Goal: Transaction & Acquisition: Purchase product/service

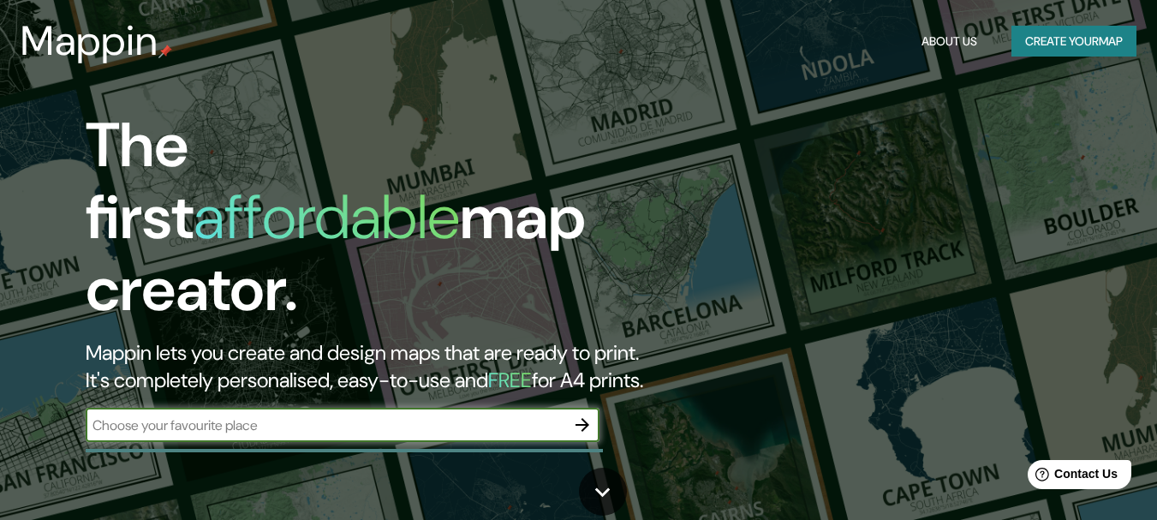
click at [265, 415] on input "text" at bounding box center [326, 425] width 480 height 20
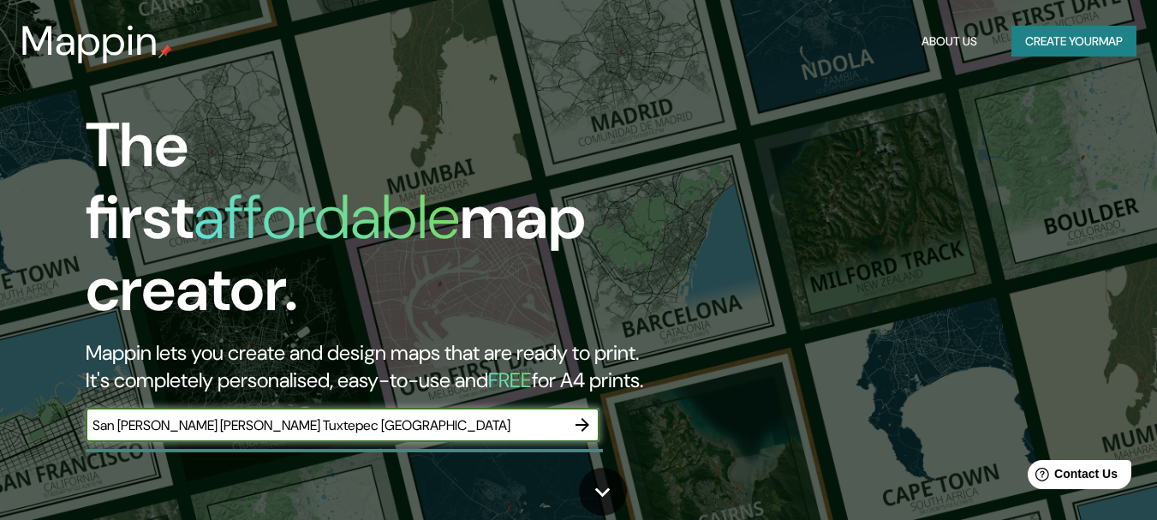
type input "San [PERSON_NAME] [PERSON_NAME] Tuxtepec [GEOGRAPHIC_DATA]"
click at [586, 418] on icon "button" at bounding box center [583, 425] width 14 height 14
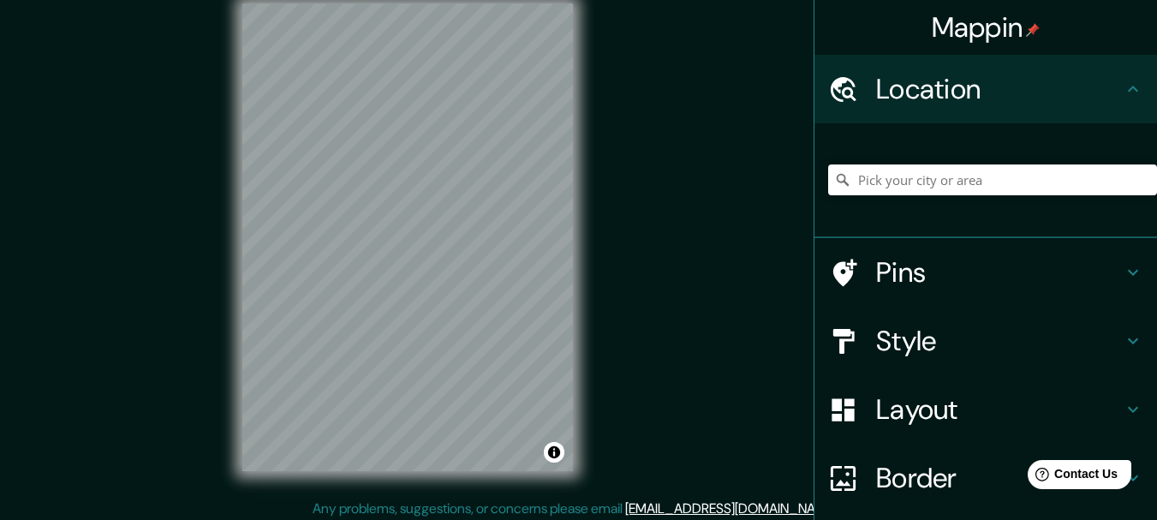
scroll to position [30, 0]
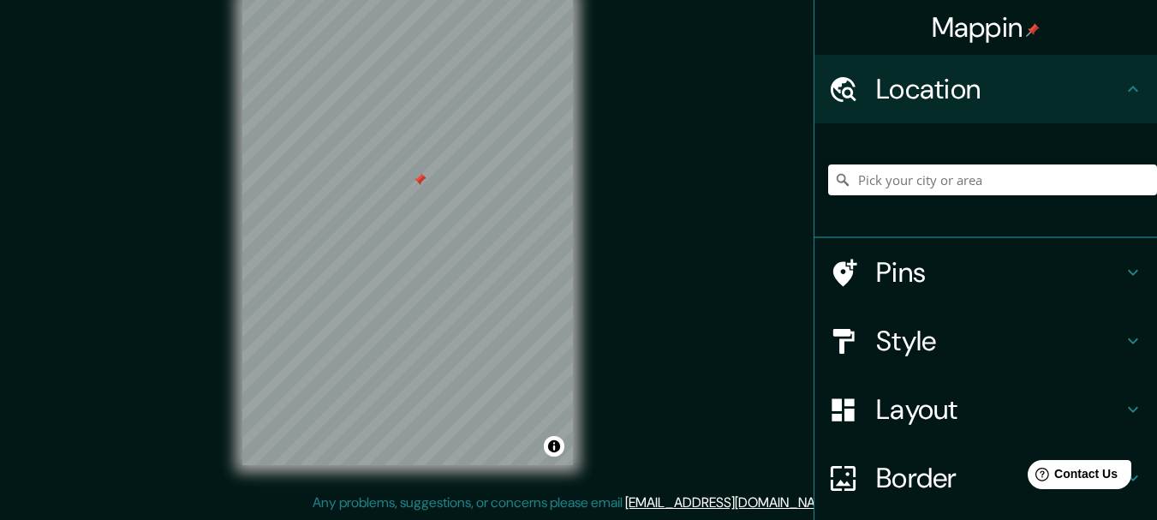
click at [417, 183] on div at bounding box center [420, 180] width 14 height 14
click at [576, 213] on div "© Mapbox © OpenStreetMap Improve this map" at bounding box center [407, 231] width 385 height 523
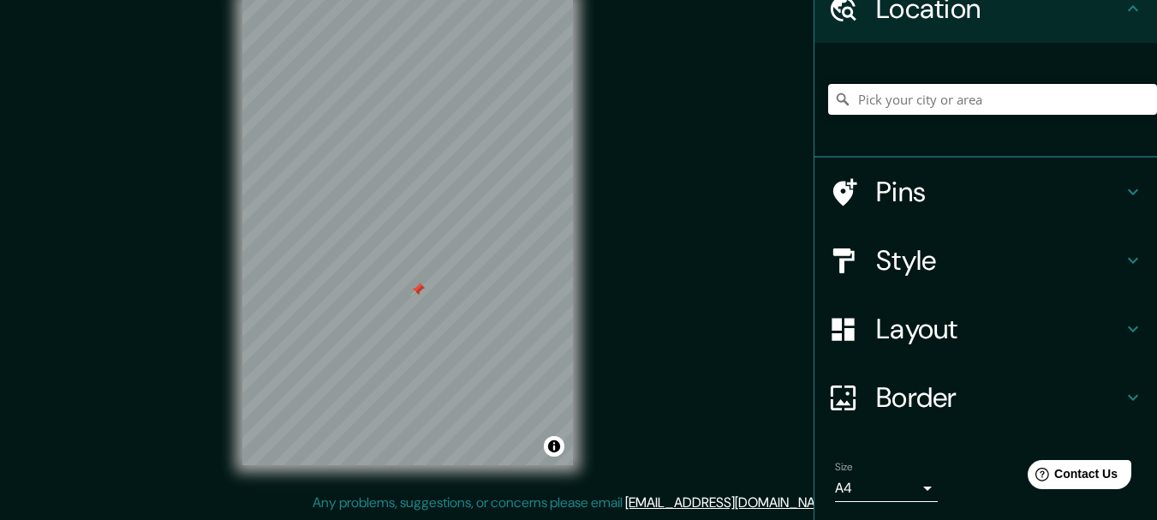
scroll to position [135, 0]
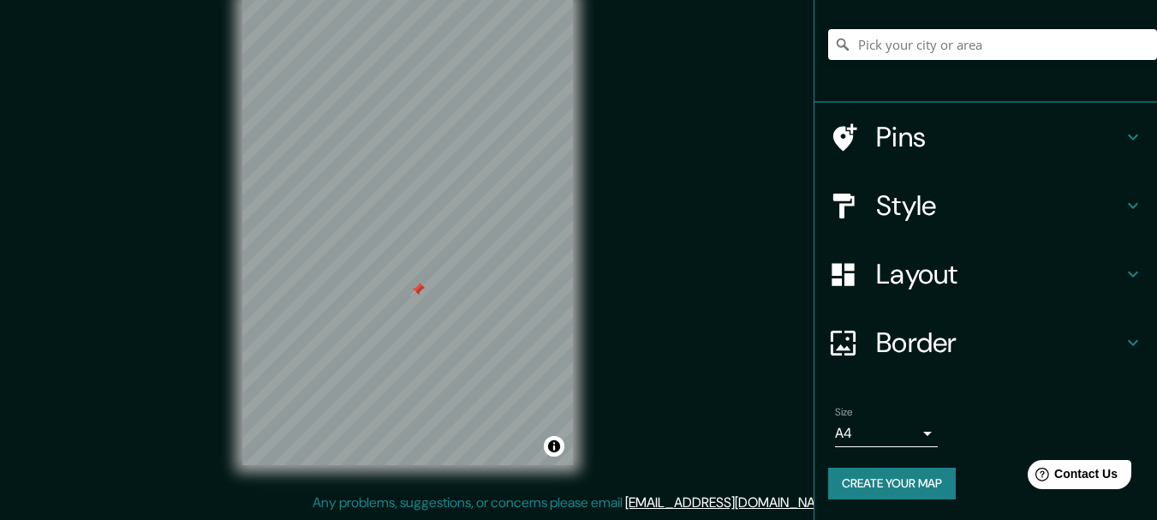
click at [971, 210] on h4 "Style" at bounding box center [999, 205] width 247 height 34
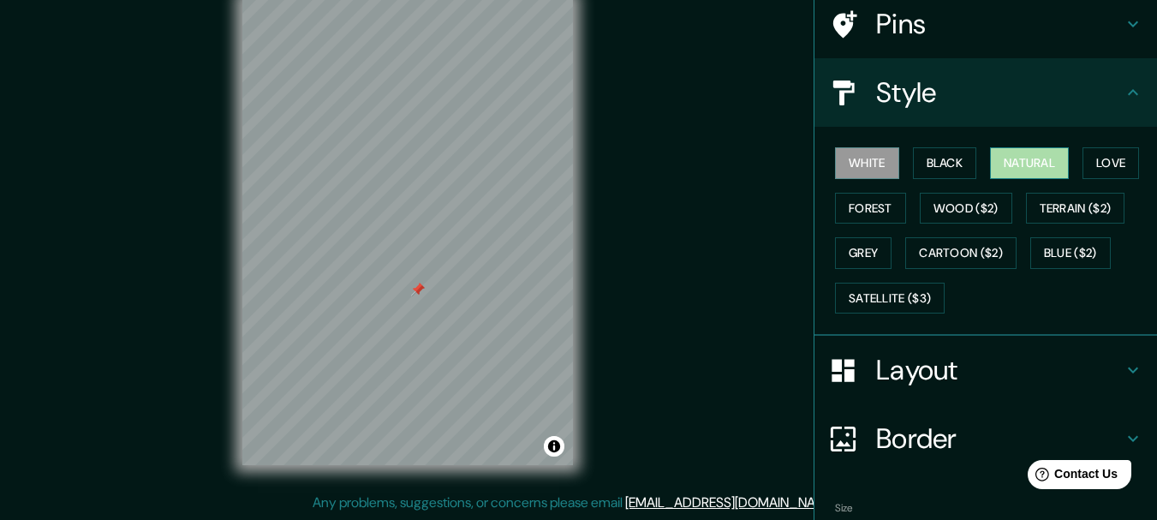
click at [1023, 158] on button "Natural" at bounding box center [1029, 163] width 79 height 32
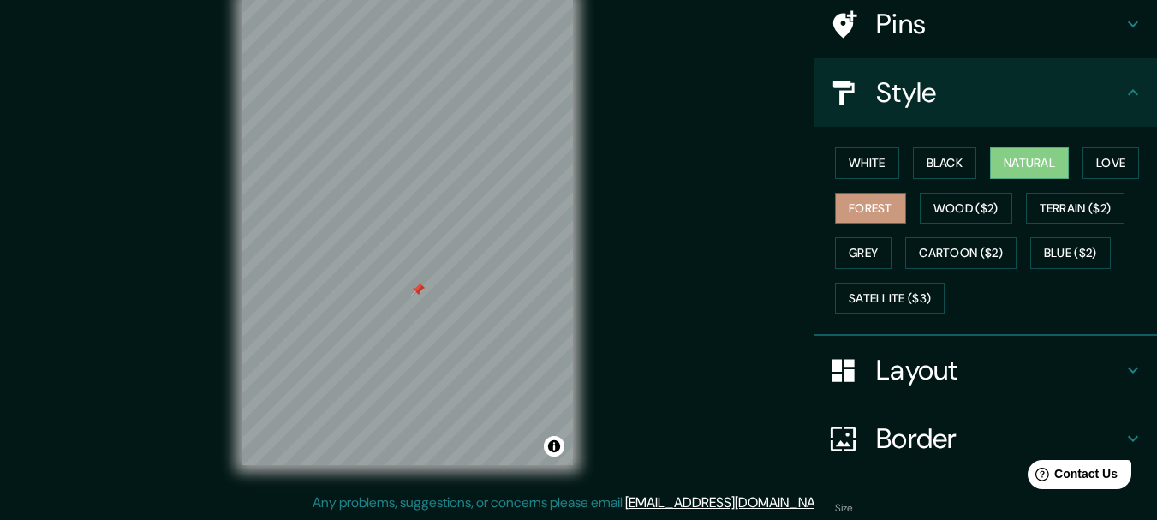
click at [884, 211] on button "Forest" at bounding box center [870, 209] width 71 height 32
click at [1088, 159] on button "Love" at bounding box center [1111, 163] width 57 height 32
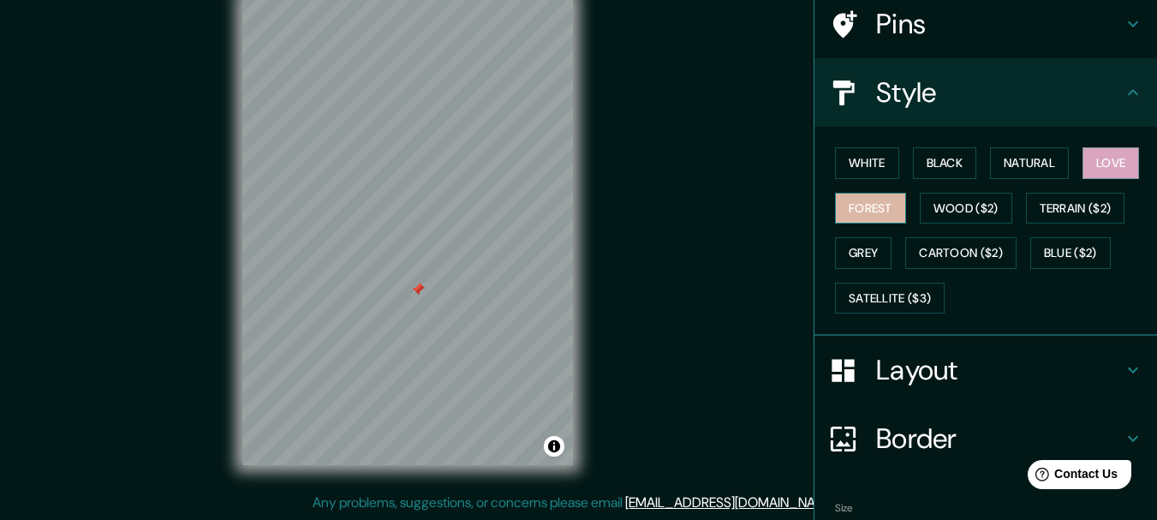
click at [863, 202] on button "Forest" at bounding box center [870, 209] width 71 height 32
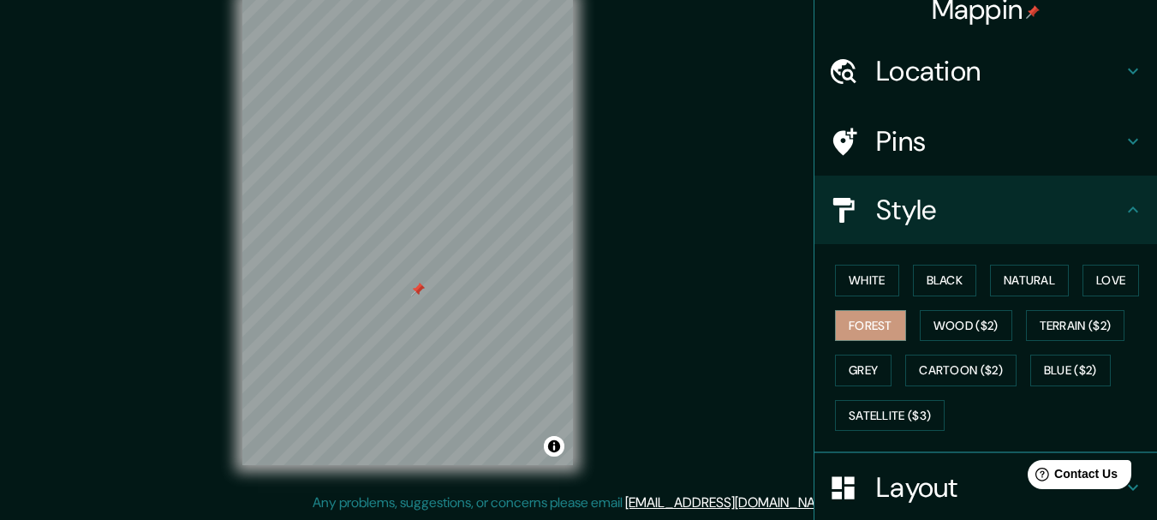
scroll to position [0, 0]
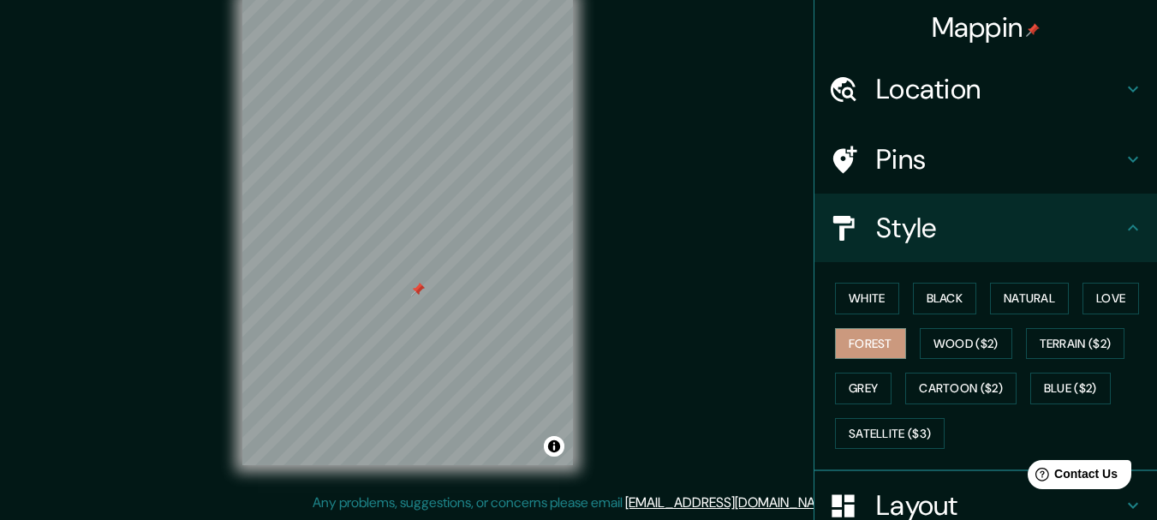
click at [1065, 152] on h4 "Pins" at bounding box center [999, 159] width 247 height 34
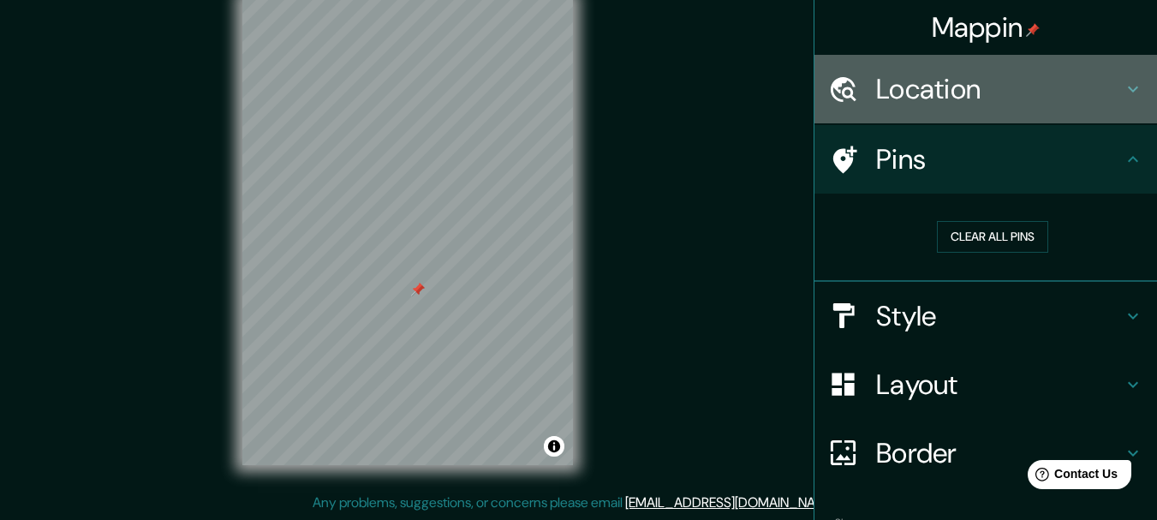
click at [1015, 88] on h4 "Location" at bounding box center [999, 89] width 247 height 34
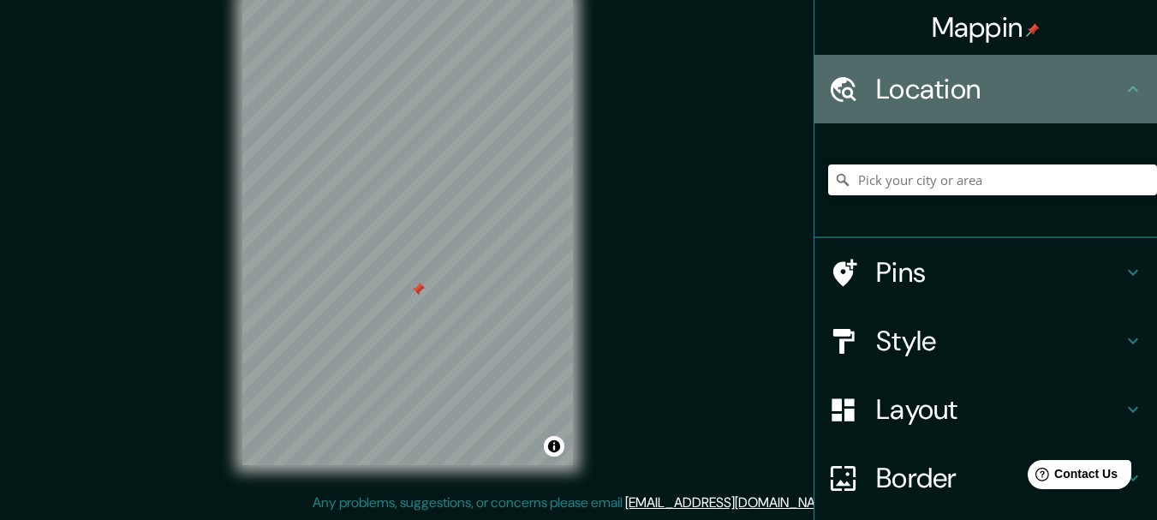
click at [1015, 88] on h4 "Location" at bounding box center [999, 89] width 247 height 34
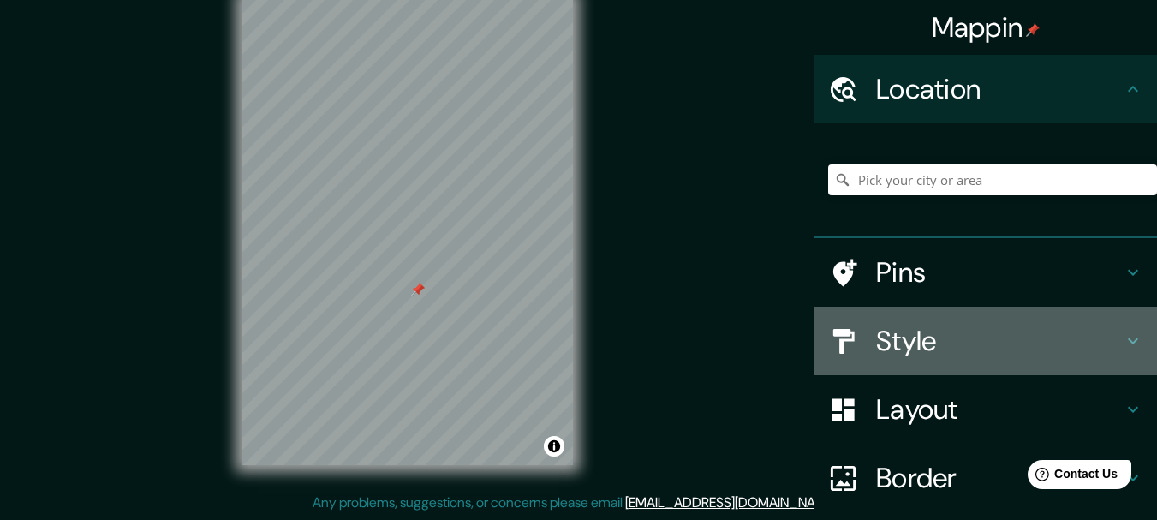
click at [915, 326] on h4 "Style" at bounding box center [999, 341] width 247 height 34
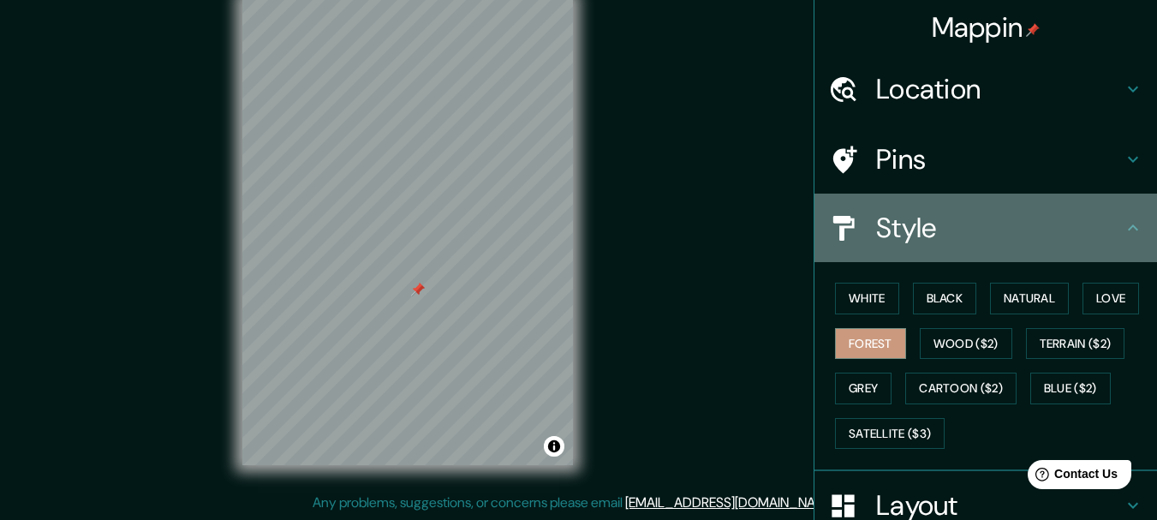
click at [955, 218] on h4 "Style" at bounding box center [999, 228] width 247 height 34
drag, startPoint x: 1126, startPoint y: 226, endPoint x: 1125, endPoint y: 217, distance: 9.6
click at [1126, 225] on icon at bounding box center [1133, 228] width 21 height 21
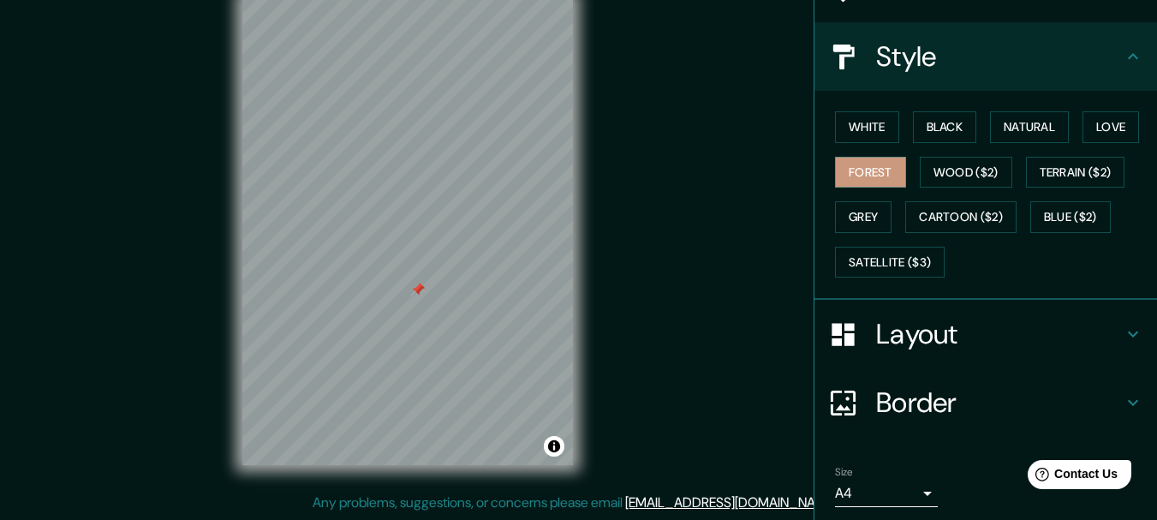
scroll to position [231, 0]
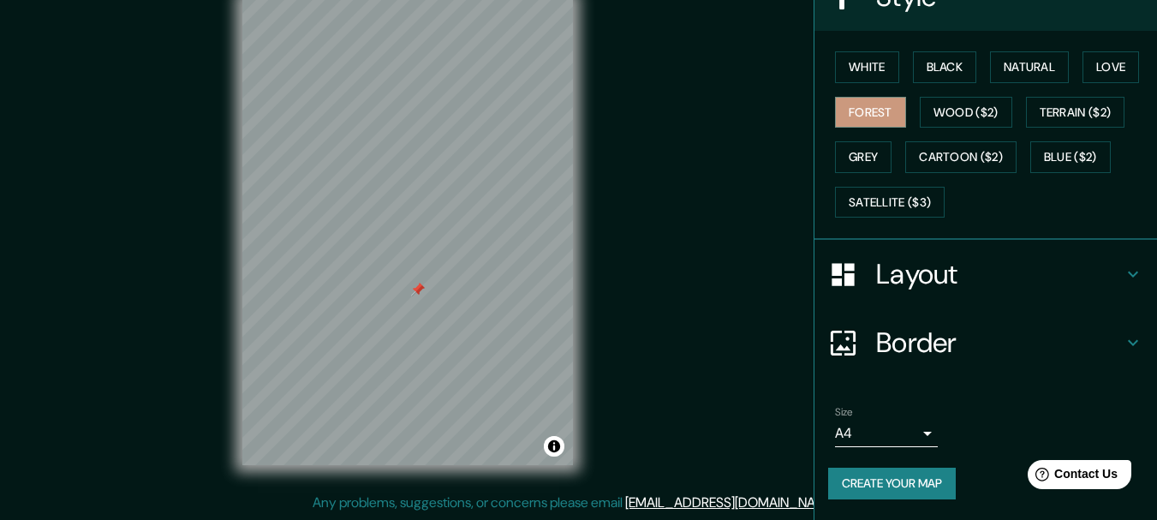
click at [965, 266] on h4 "Layout" at bounding box center [999, 274] width 247 height 34
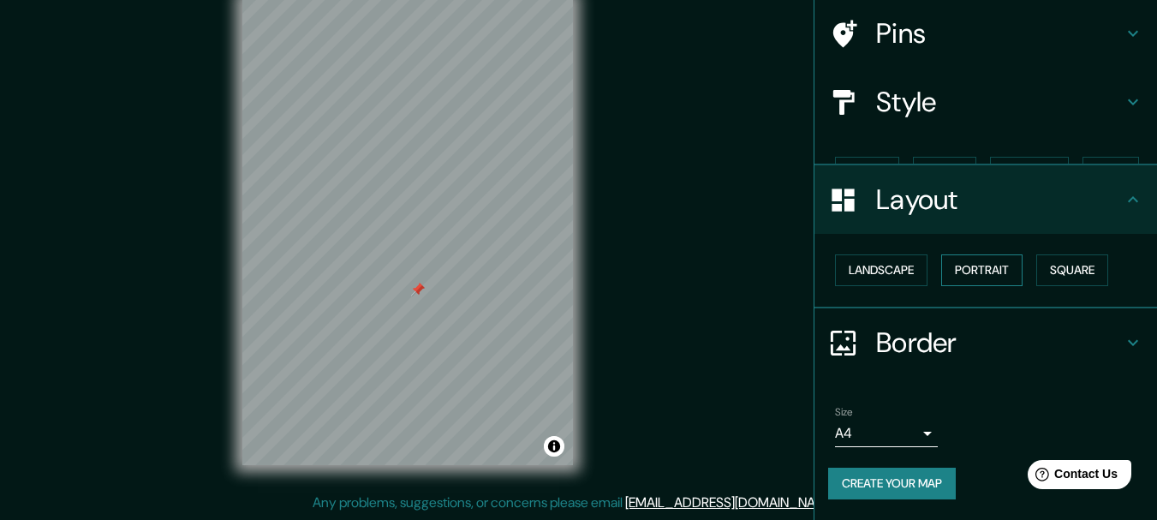
scroll to position [96, 0]
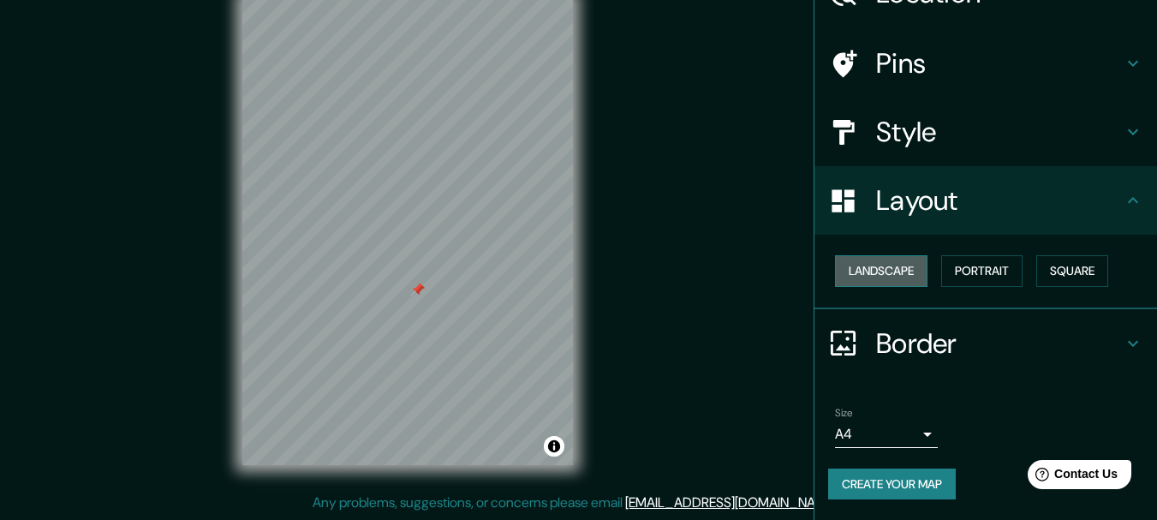
click at [863, 262] on button "Landscape" at bounding box center [881, 271] width 93 height 32
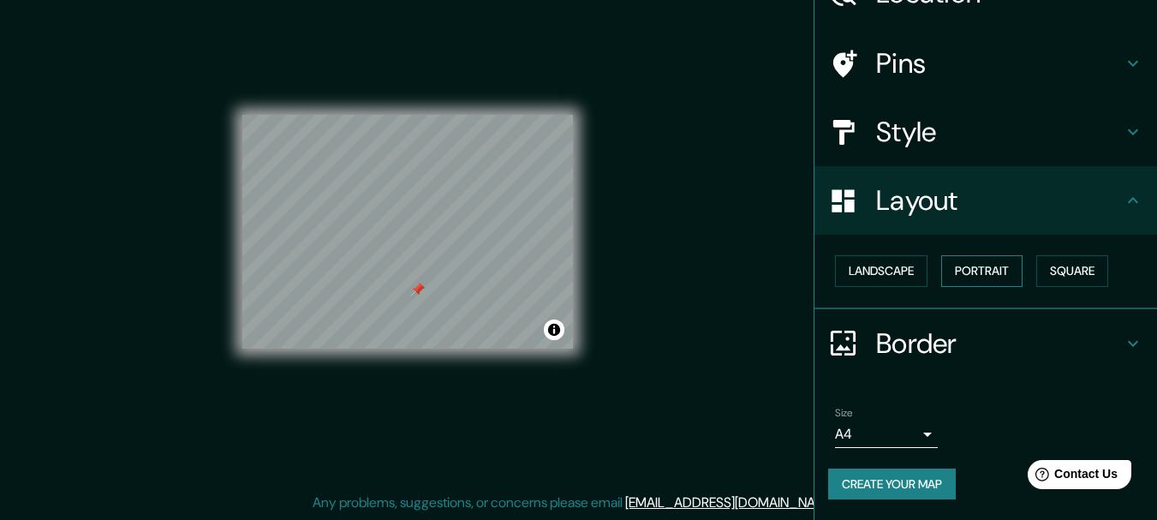
click at [959, 269] on button "Portrait" at bounding box center [981, 271] width 81 height 32
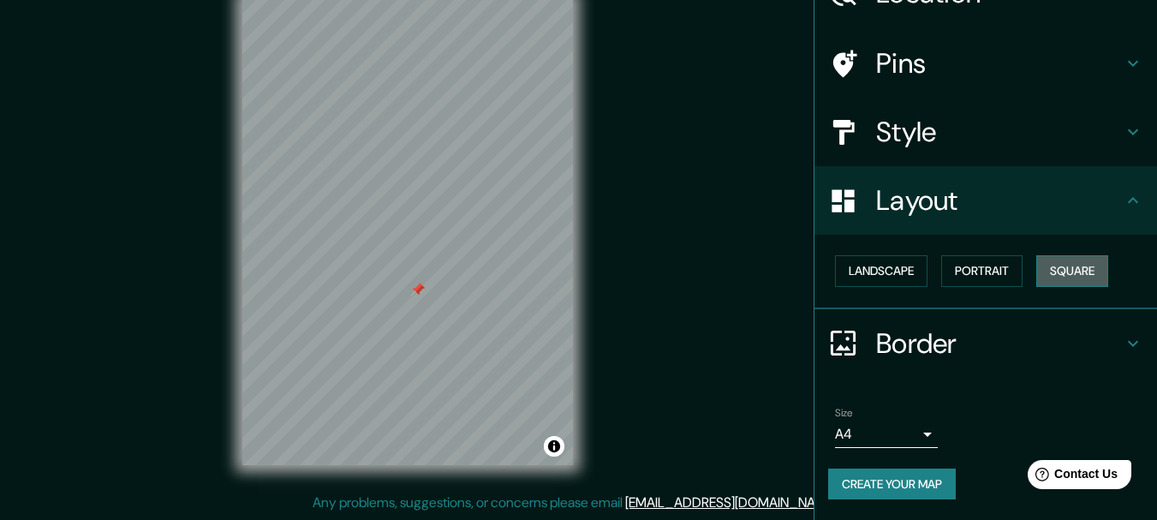
click at [1059, 270] on button "Square" at bounding box center [1072, 271] width 72 height 32
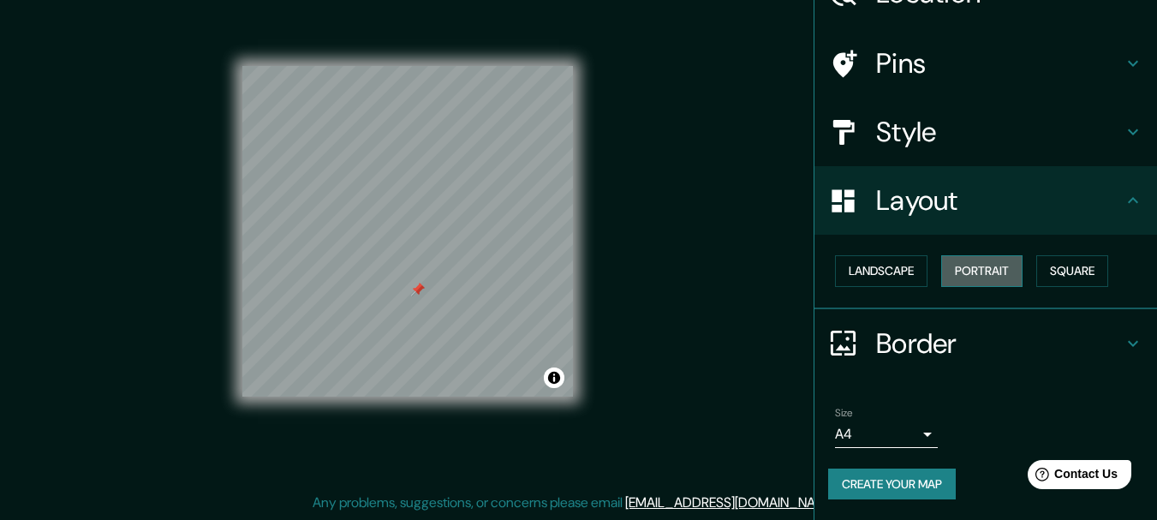
click at [983, 270] on button "Portrait" at bounding box center [981, 271] width 81 height 32
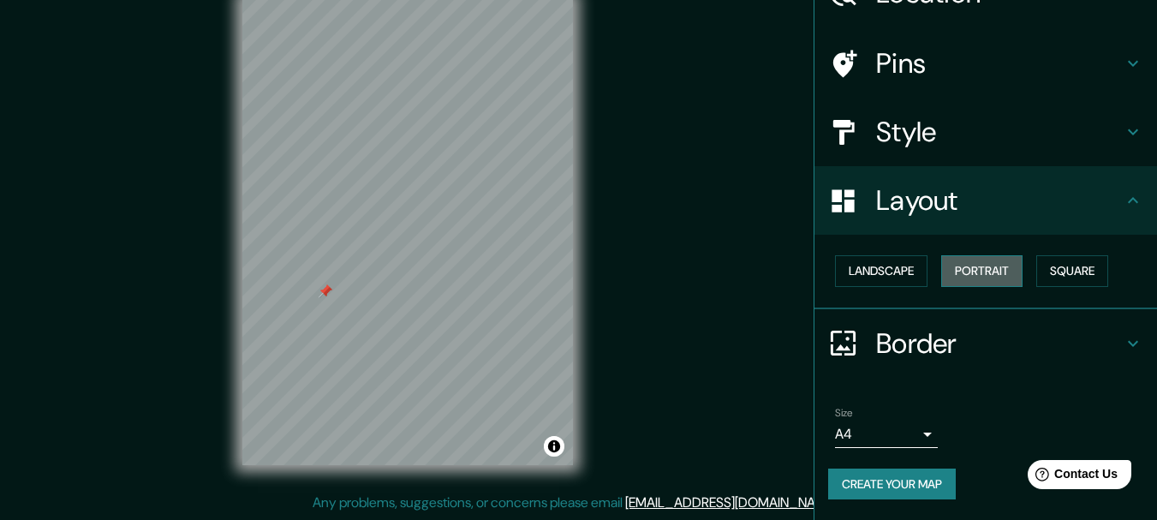
click at [986, 260] on button "Portrait" at bounding box center [981, 271] width 81 height 32
click at [1066, 262] on button "Square" at bounding box center [1072, 271] width 72 height 32
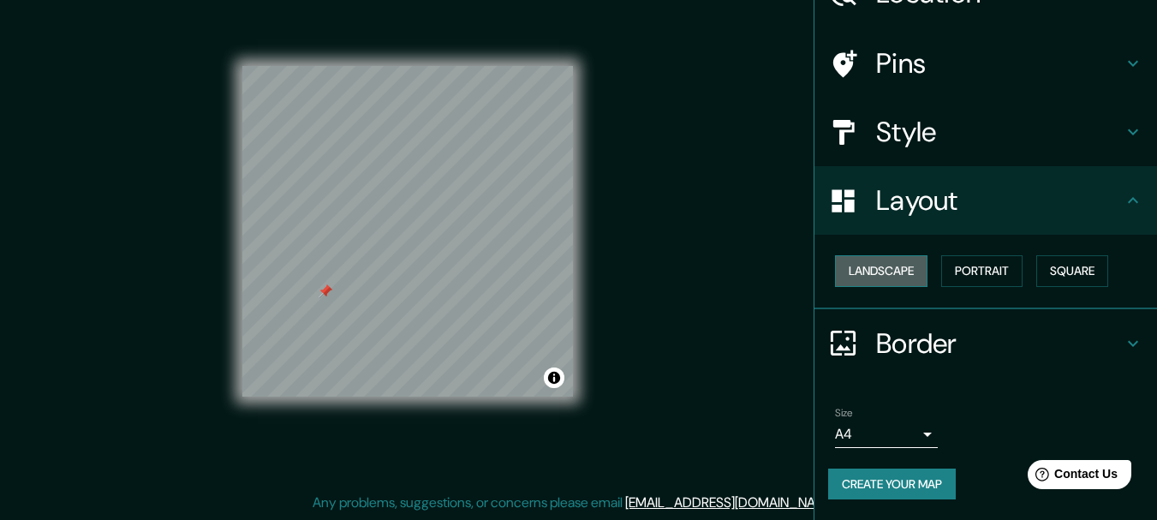
click at [895, 264] on button "Landscape" at bounding box center [881, 271] width 93 height 32
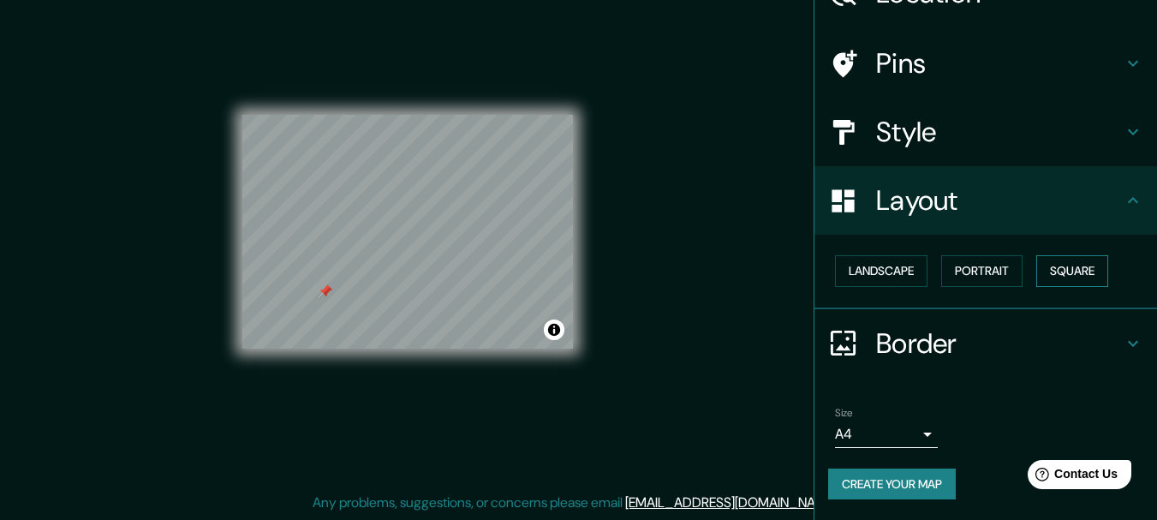
click at [1075, 267] on button "Square" at bounding box center [1072, 271] width 72 height 32
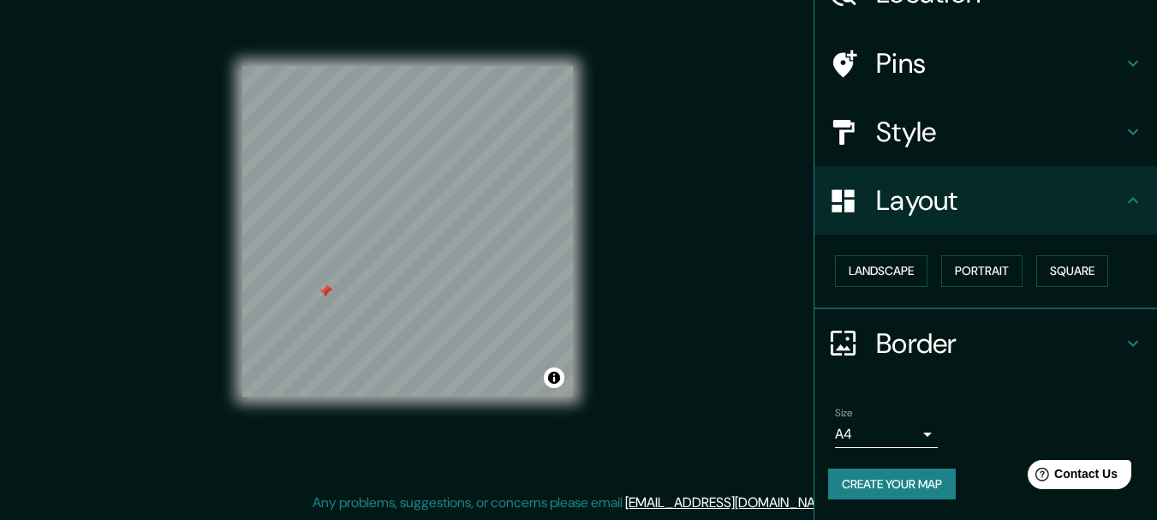
click at [965, 294] on div "Landscape [GEOGRAPHIC_DATA]" at bounding box center [986, 272] width 343 height 75
click at [872, 272] on button "Landscape" at bounding box center [881, 271] width 93 height 32
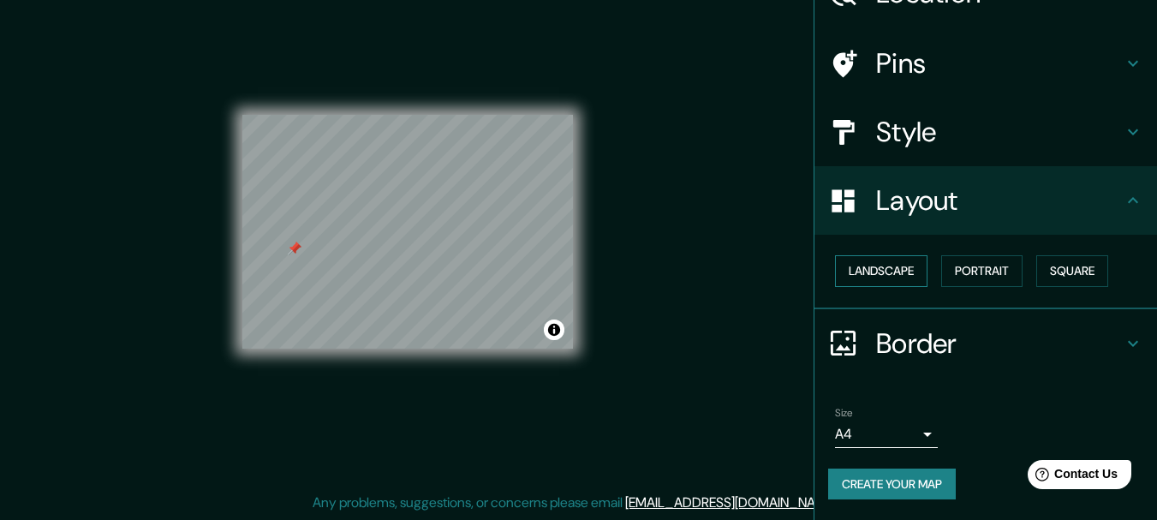
click at [856, 264] on button "Landscape" at bounding box center [881, 271] width 93 height 32
click at [973, 263] on button "Portrait" at bounding box center [981, 271] width 81 height 32
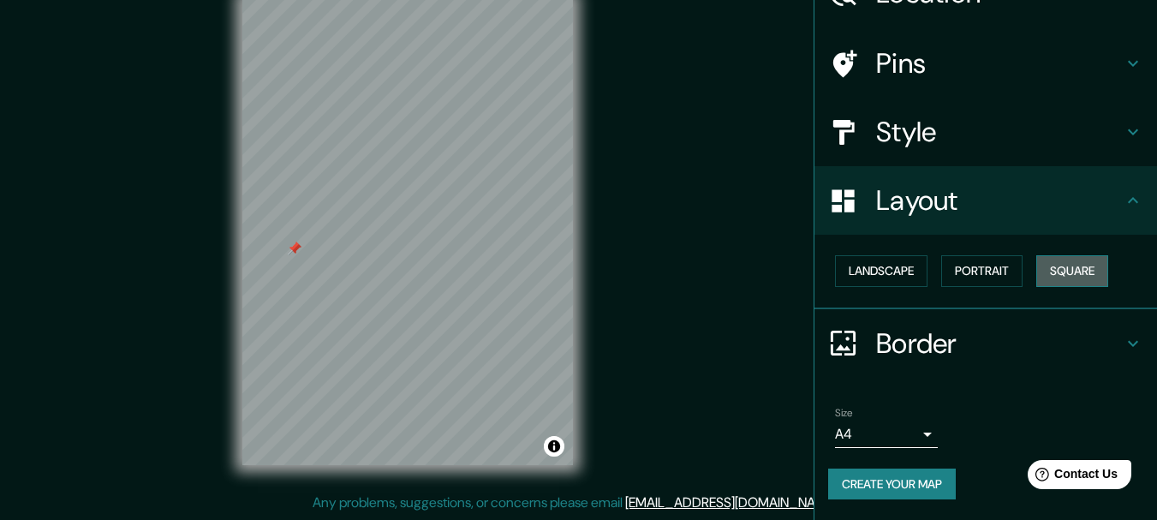
click at [1066, 261] on button "Square" at bounding box center [1072, 271] width 72 height 32
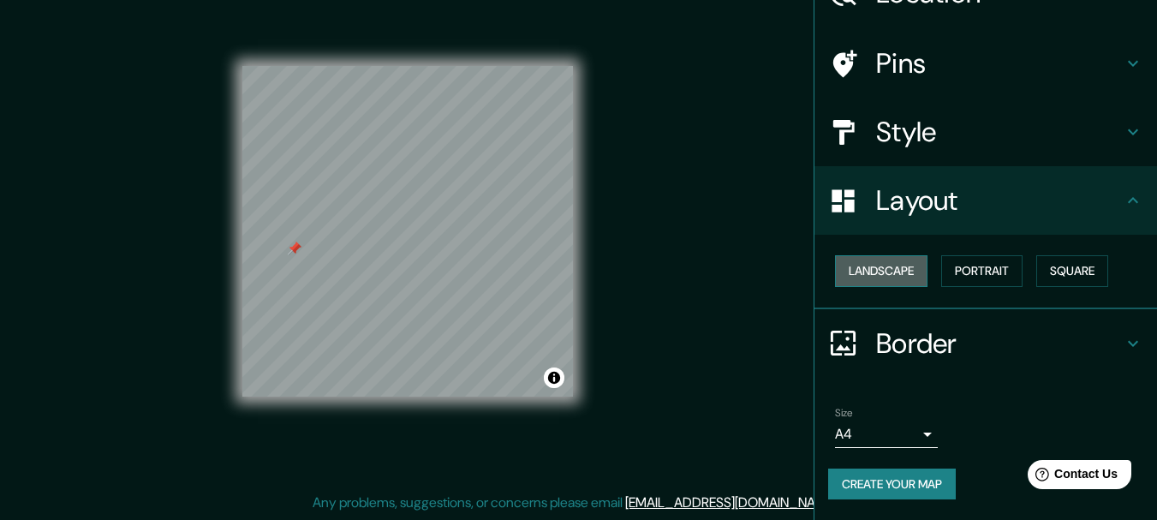
click at [905, 272] on button "Landscape" at bounding box center [881, 271] width 93 height 32
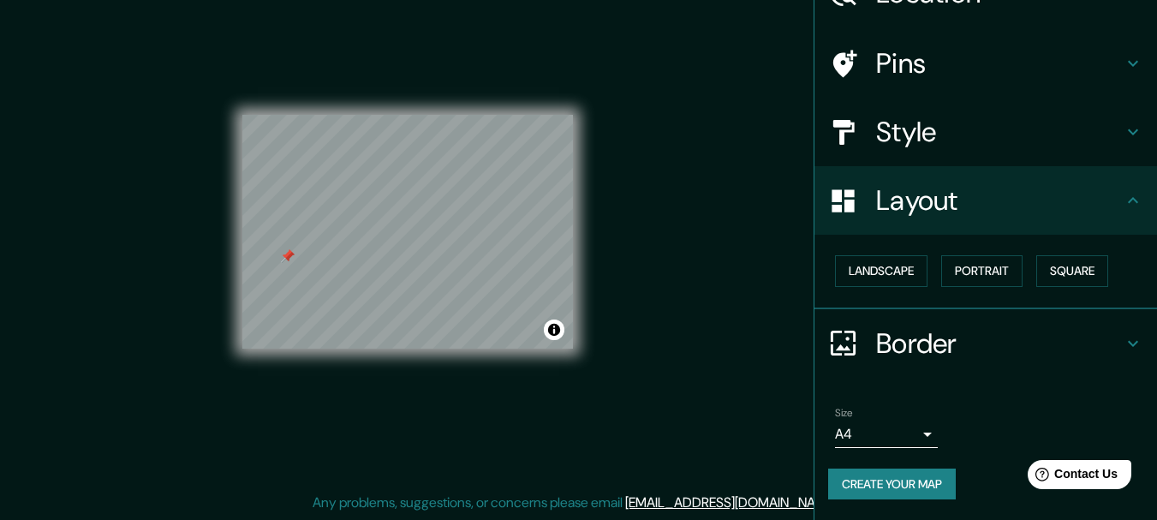
click at [1123, 333] on icon at bounding box center [1133, 343] width 21 height 21
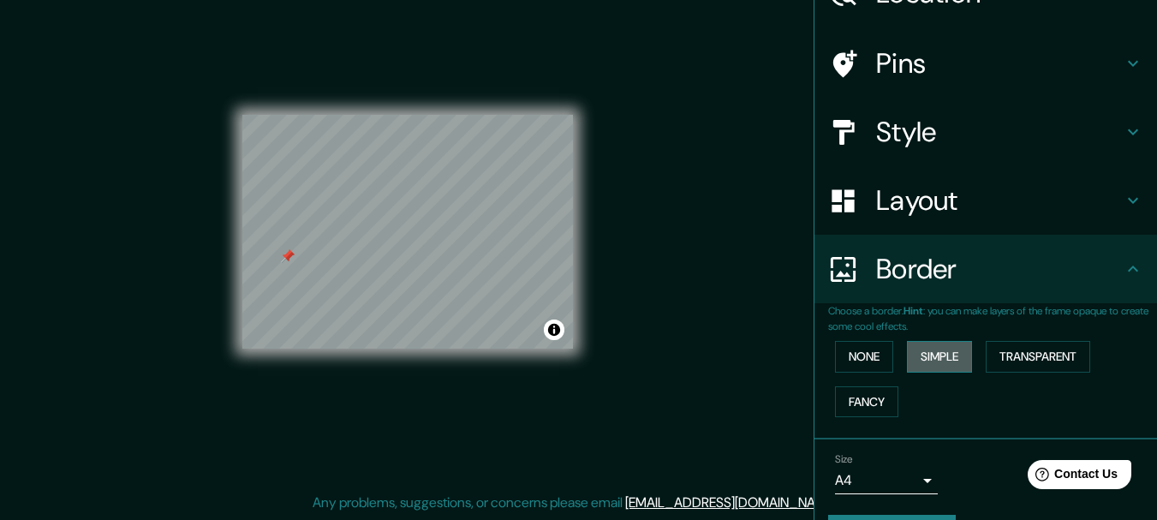
click at [919, 349] on button "Simple" at bounding box center [939, 357] width 65 height 32
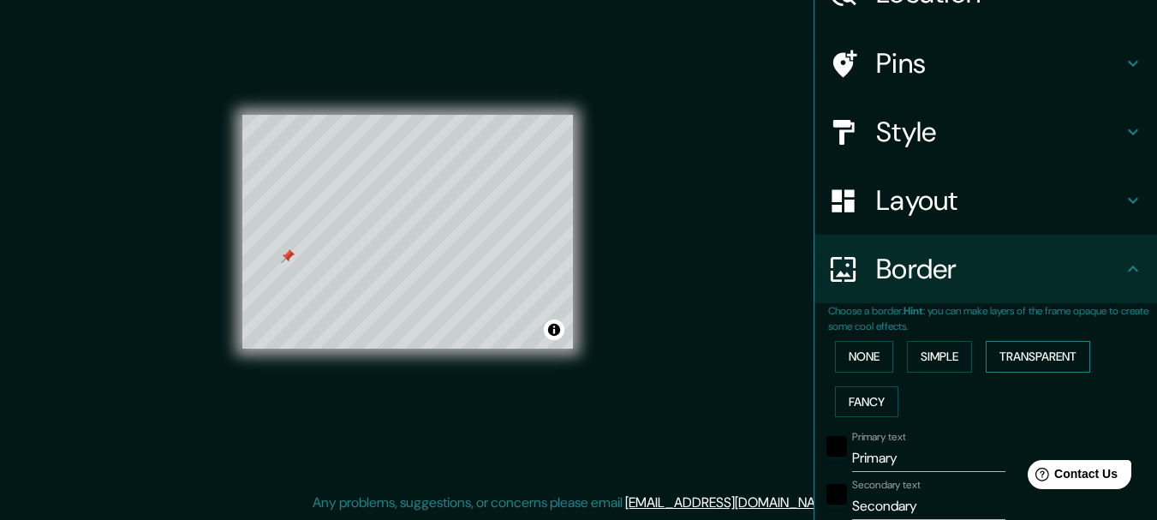
click at [1048, 348] on button "Transparent" at bounding box center [1038, 357] width 105 height 32
click at [850, 397] on button "Fancy" at bounding box center [866, 402] width 63 height 32
click at [875, 348] on button "None" at bounding box center [864, 357] width 58 height 32
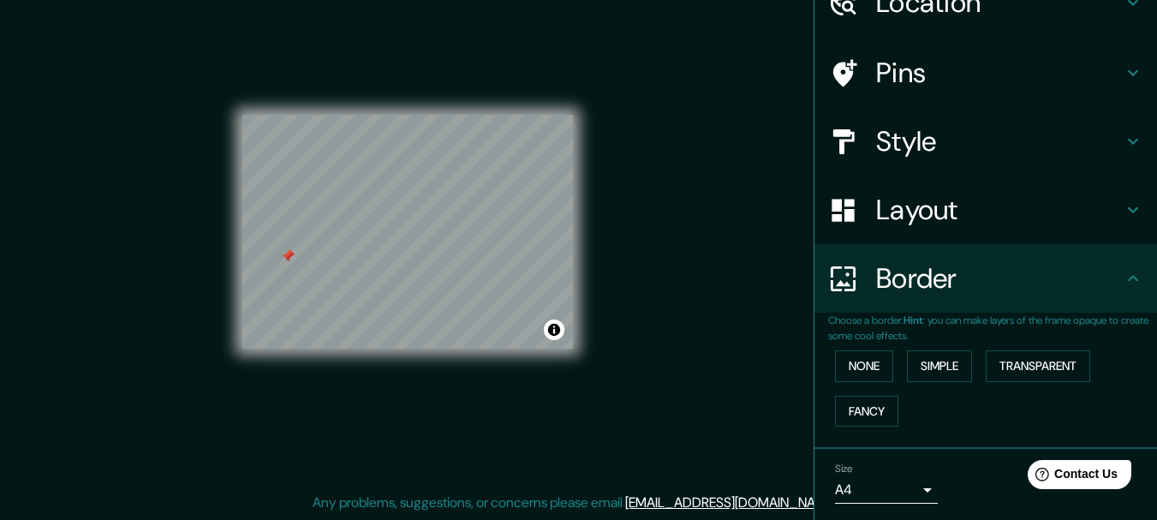
scroll to position [143, 0]
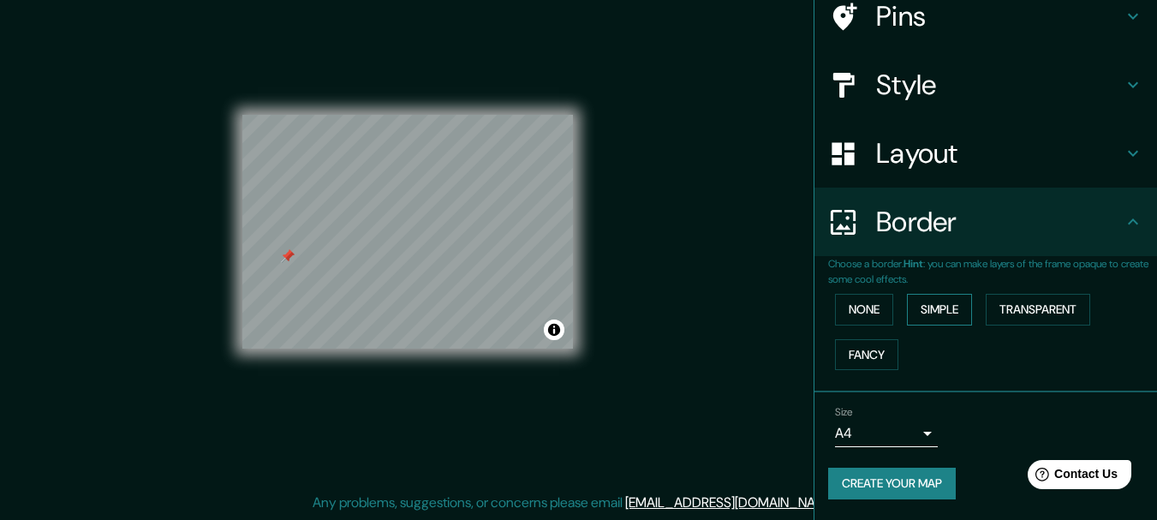
click at [946, 317] on button "Simple" at bounding box center [939, 310] width 65 height 32
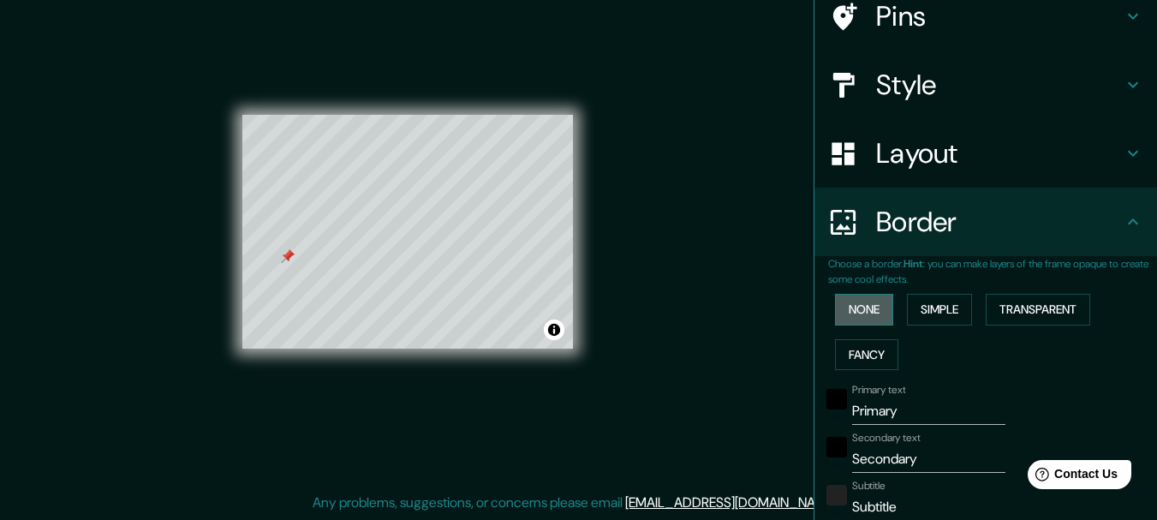
click at [875, 314] on button "None" at bounding box center [864, 310] width 58 height 32
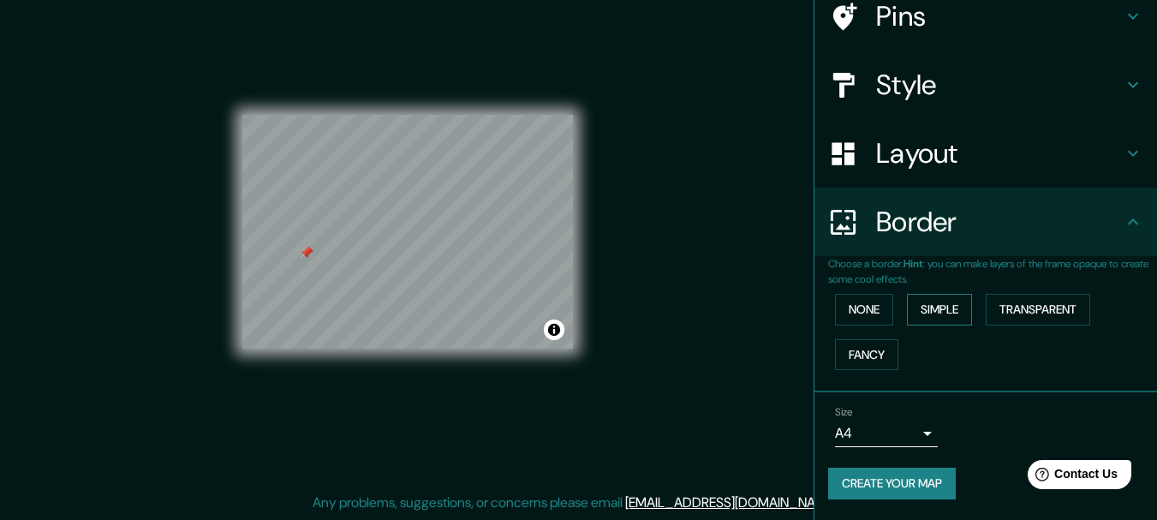
click at [928, 304] on button "Simple" at bounding box center [939, 310] width 65 height 32
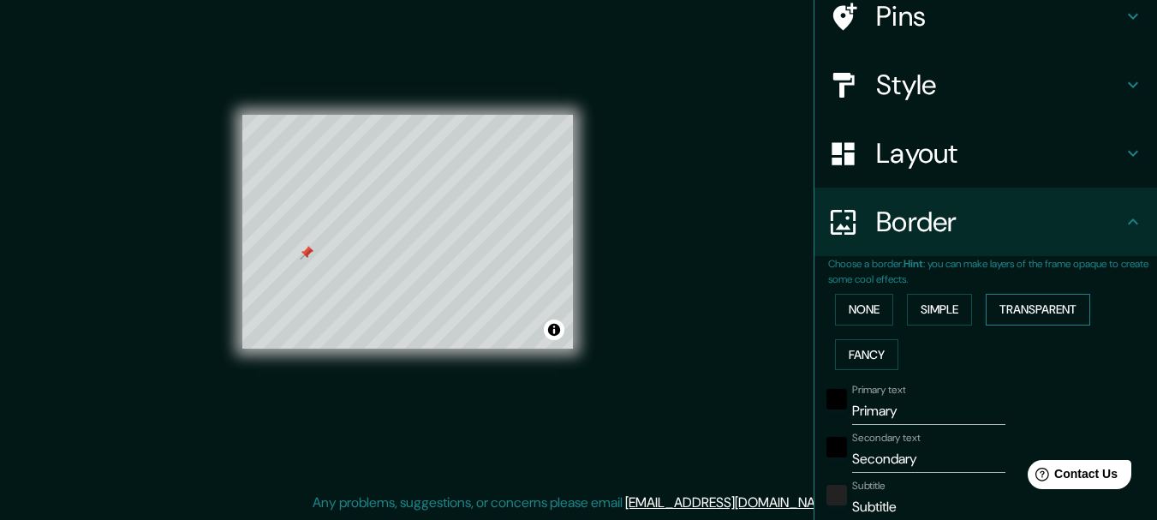
click at [1014, 308] on button "Transparent" at bounding box center [1038, 310] width 105 height 32
click at [849, 350] on button "Fancy" at bounding box center [866, 355] width 63 height 32
click at [907, 302] on button "Simple" at bounding box center [939, 310] width 65 height 32
drag, startPoint x: 855, startPoint y: 304, endPoint x: 629, endPoint y: 254, distance: 231.5
click at [846, 304] on button "None" at bounding box center [864, 310] width 58 height 32
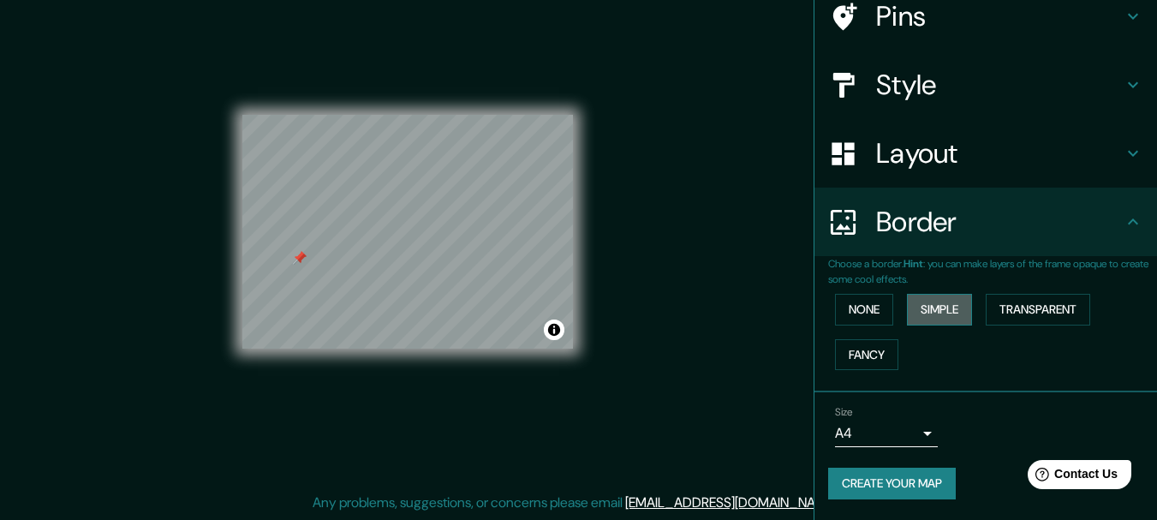
click at [913, 304] on button "Simple" at bounding box center [939, 310] width 65 height 32
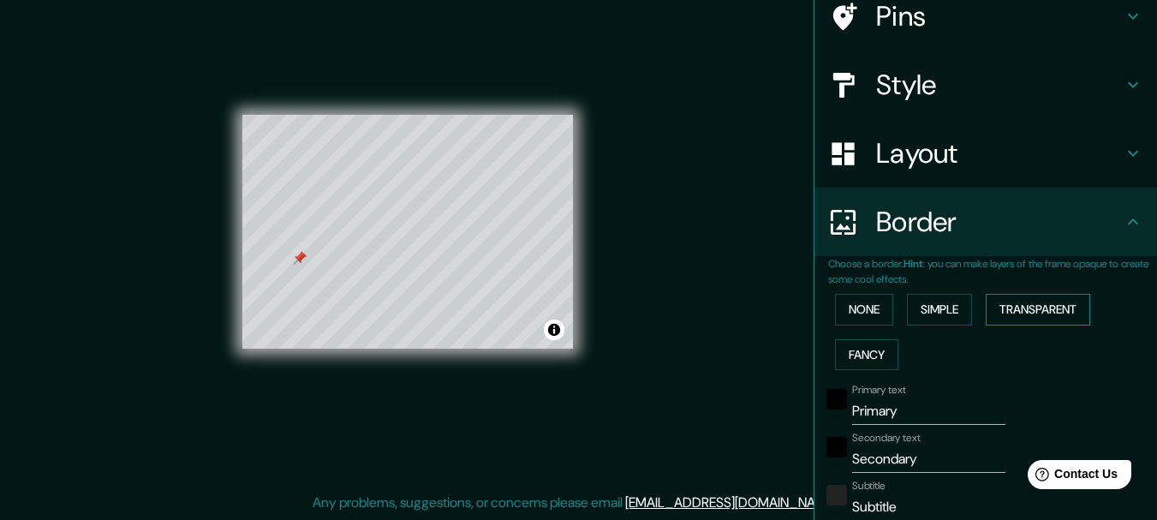
click at [1036, 295] on button "Transparent" at bounding box center [1038, 310] width 105 height 32
click at [857, 306] on button "None" at bounding box center [864, 310] width 58 height 32
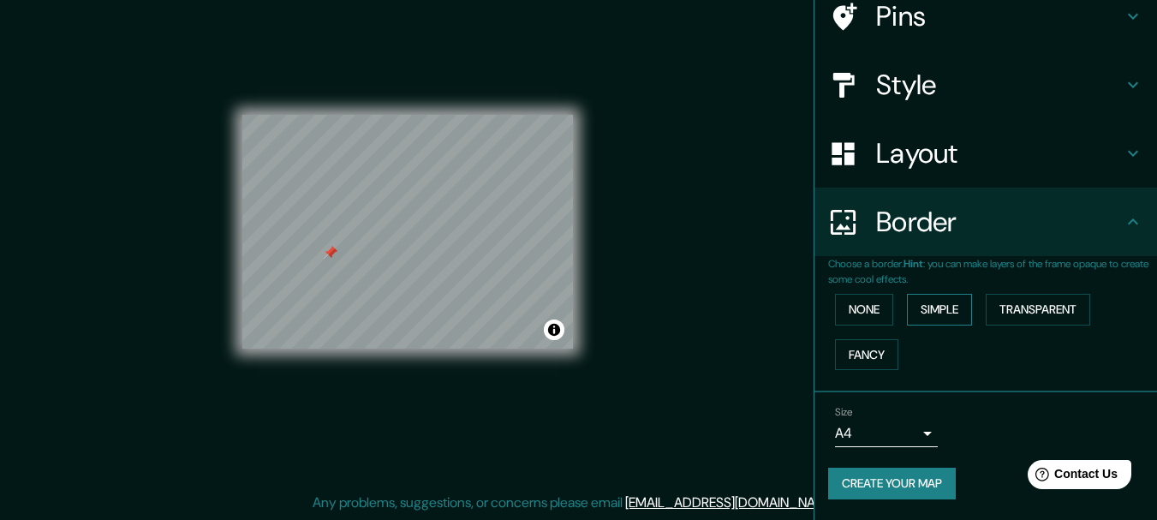
click at [907, 308] on button "Simple" at bounding box center [939, 310] width 65 height 32
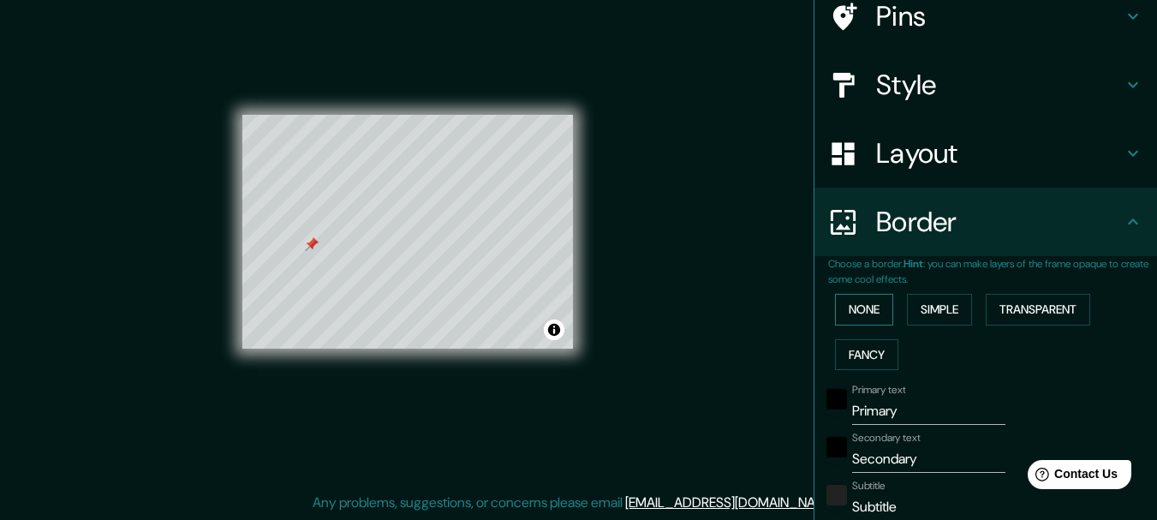
click at [853, 301] on button "None" at bounding box center [864, 310] width 58 height 32
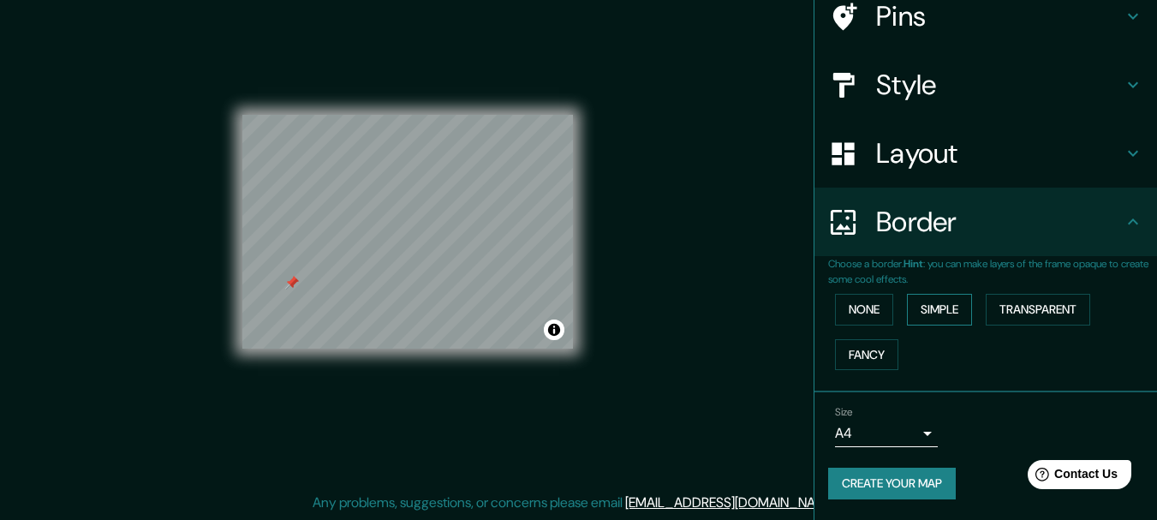
click at [937, 311] on button "Simple" at bounding box center [939, 310] width 65 height 32
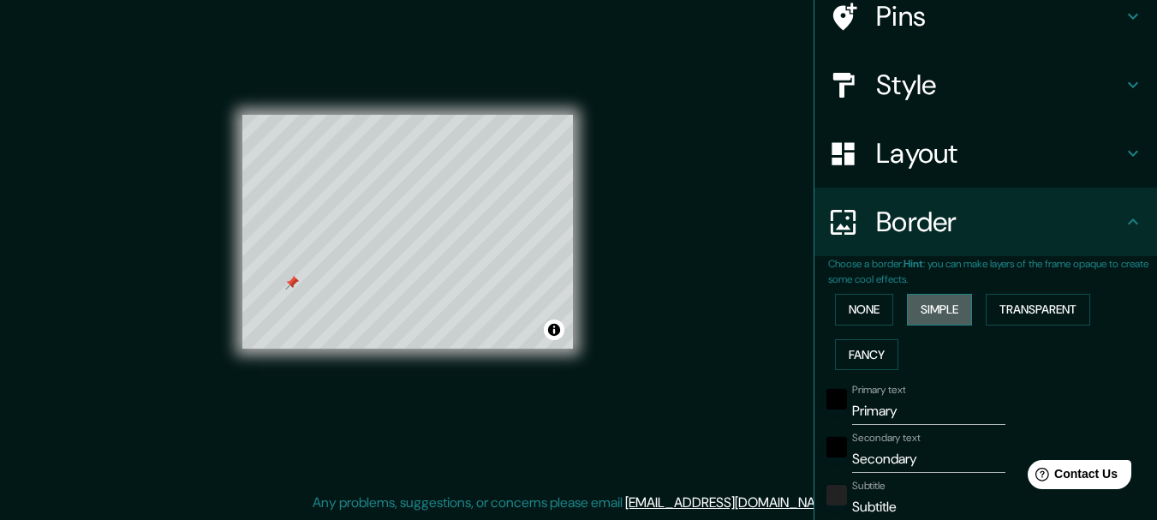
click at [937, 311] on button "Simple" at bounding box center [939, 310] width 65 height 32
type input "154"
type input "31"
click at [860, 302] on button "None" at bounding box center [864, 310] width 58 height 32
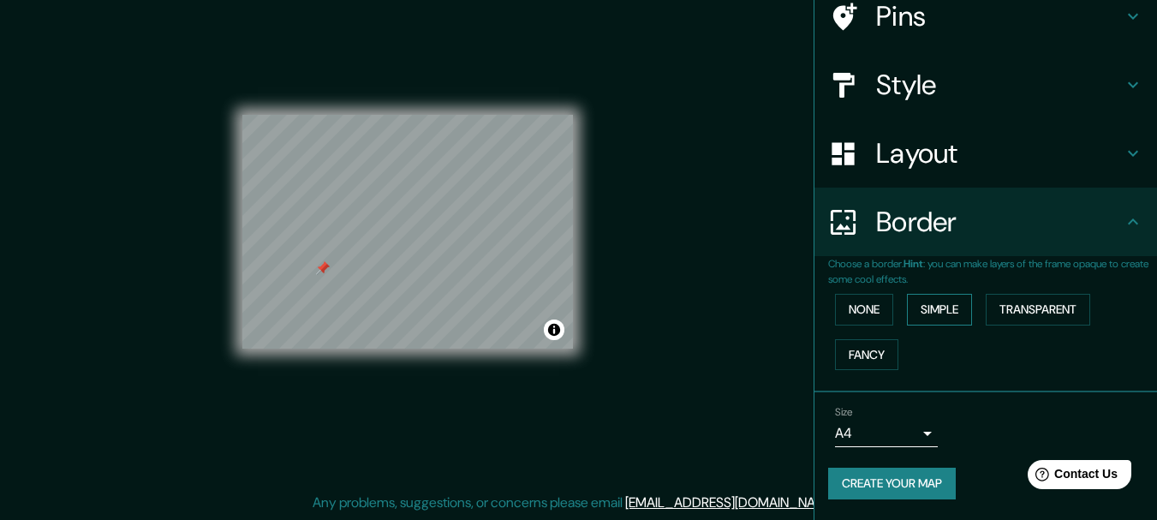
click at [907, 314] on button "Simple" at bounding box center [939, 310] width 65 height 32
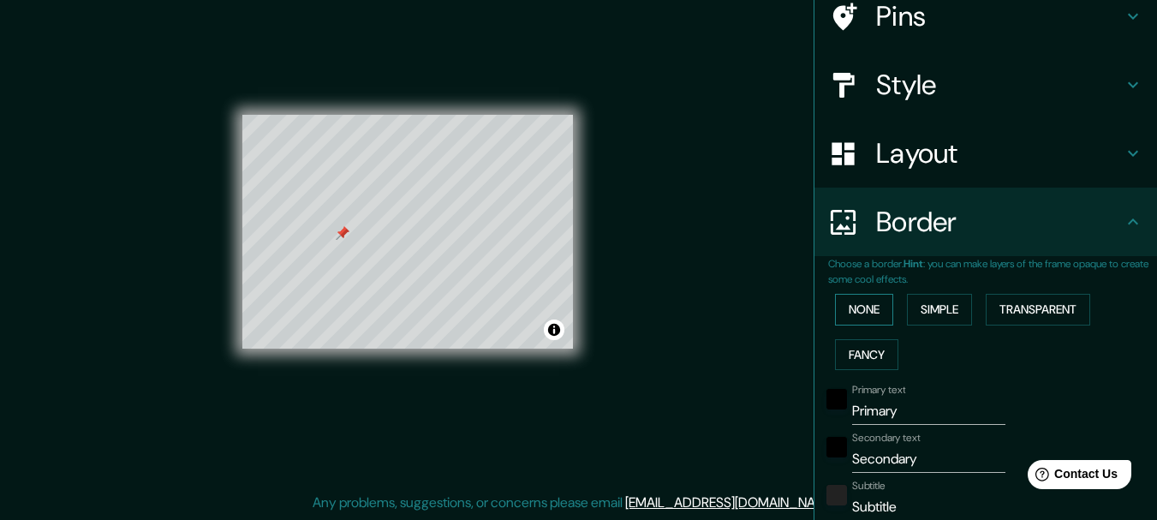
click at [869, 312] on button "None" at bounding box center [864, 310] width 58 height 32
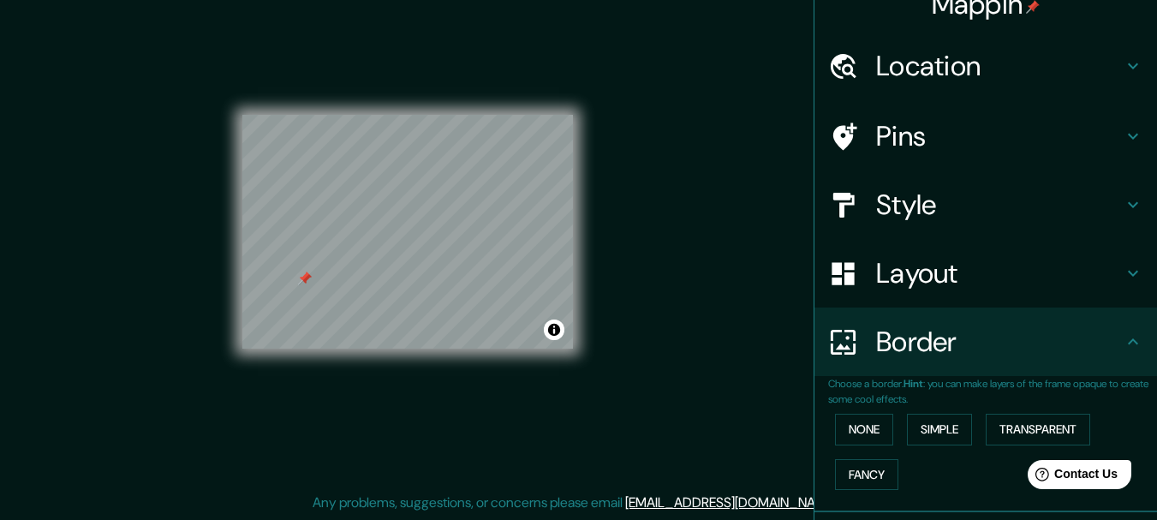
scroll to position [0, 0]
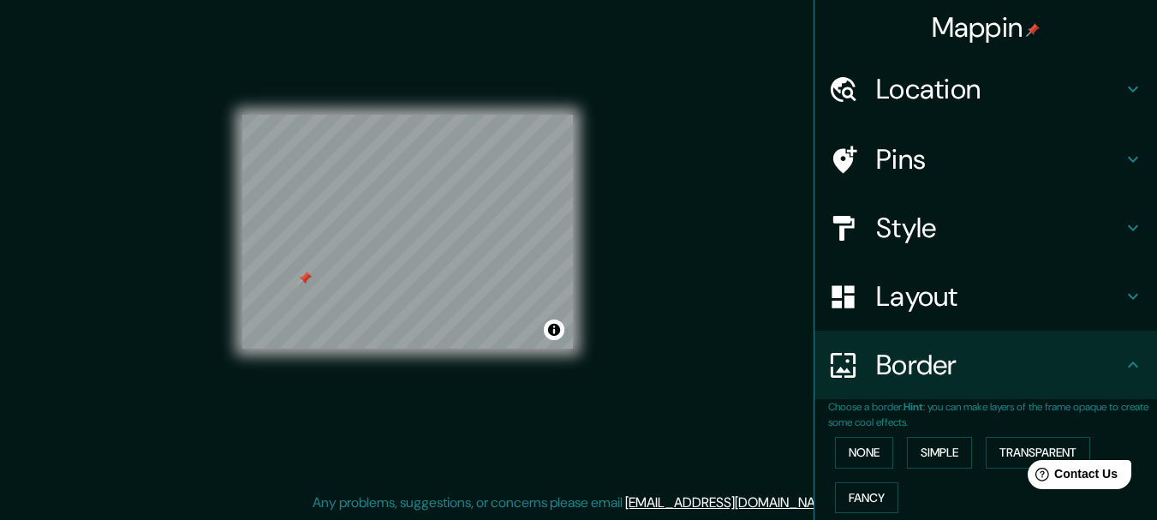
click at [1029, 150] on h4 "Pins" at bounding box center [999, 159] width 247 height 34
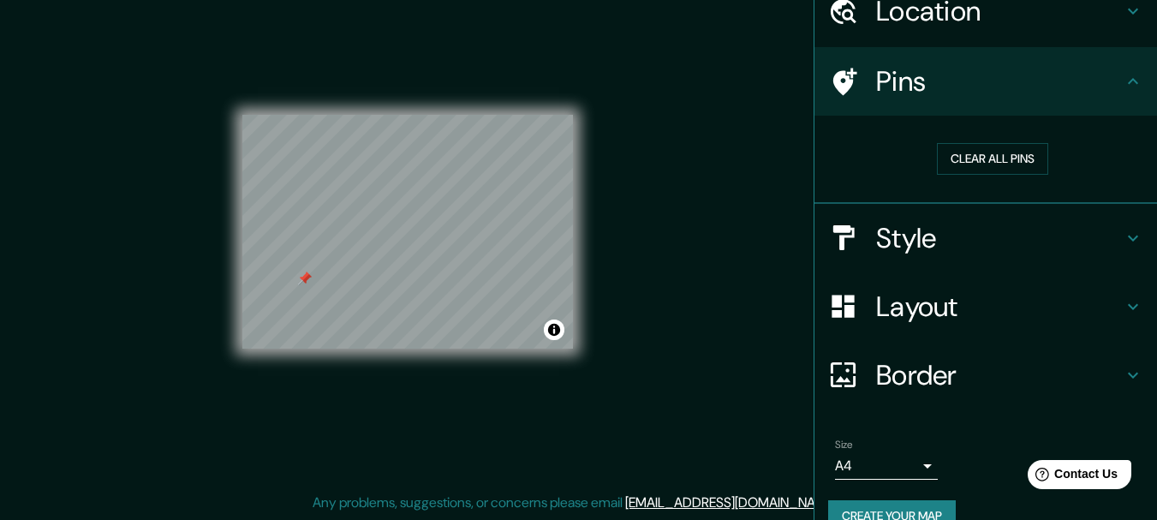
scroll to position [110, 0]
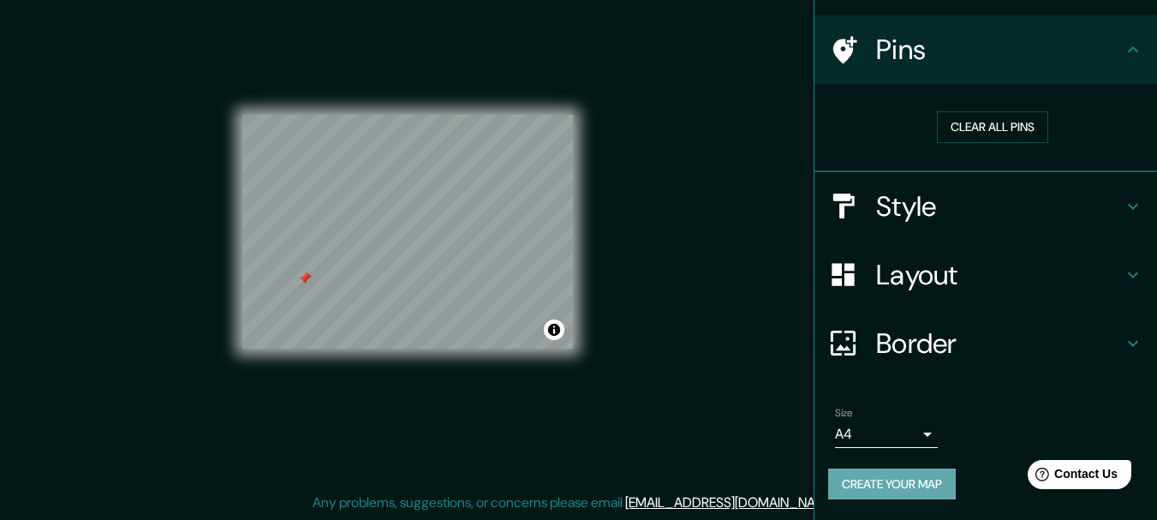
click at [921, 493] on button "Create your map" at bounding box center [892, 485] width 128 height 32
click at [558, 336] on button "Toggle attribution" at bounding box center [554, 330] width 21 height 21
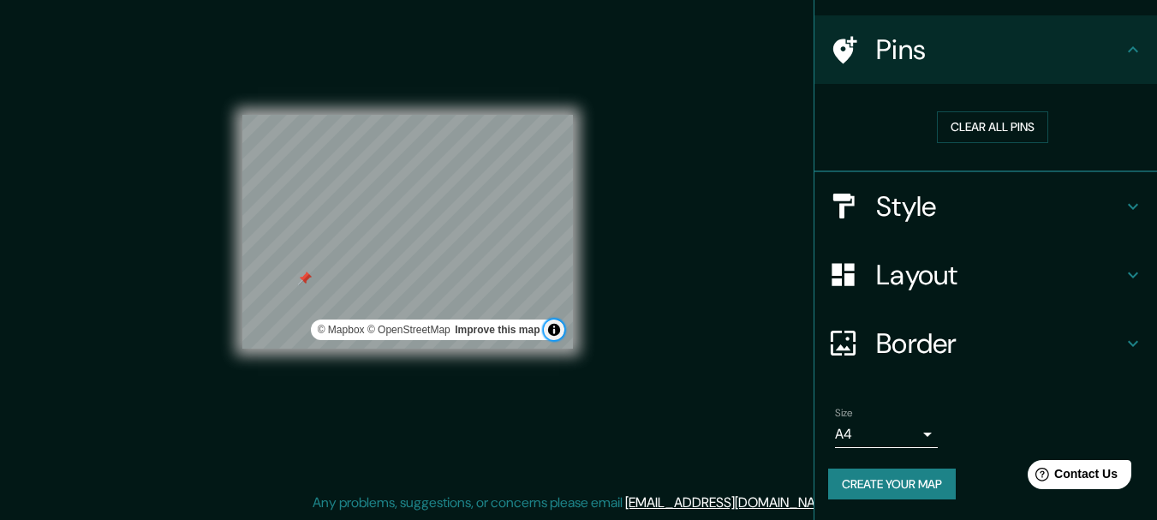
click at [558, 336] on button "Toggle attribution" at bounding box center [554, 330] width 21 height 21
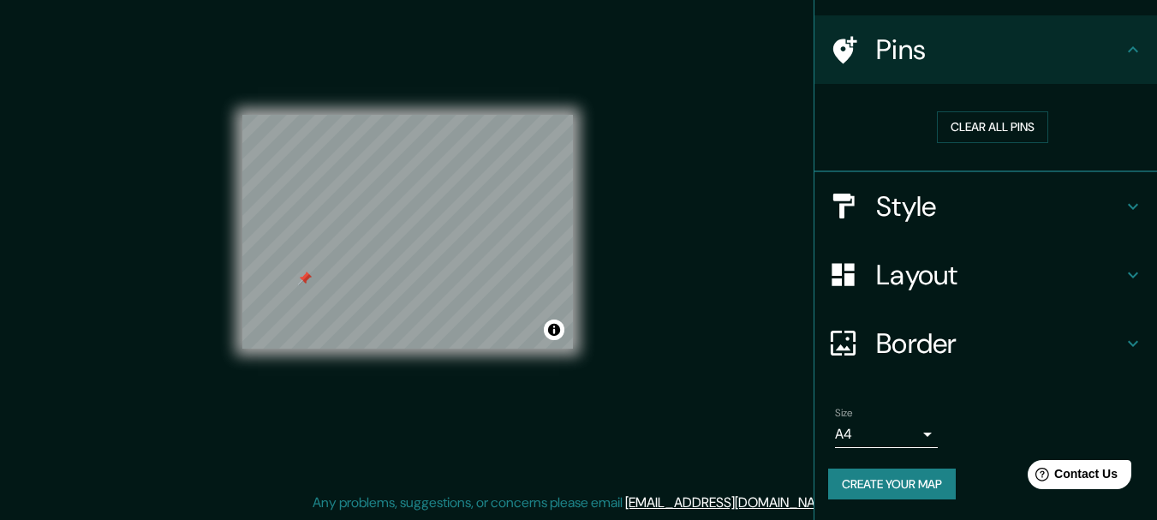
click at [916, 477] on button "Create your map" at bounding box center [892, 485] width 128 height 32
